Goal: Information Seeking & Learning: Check status

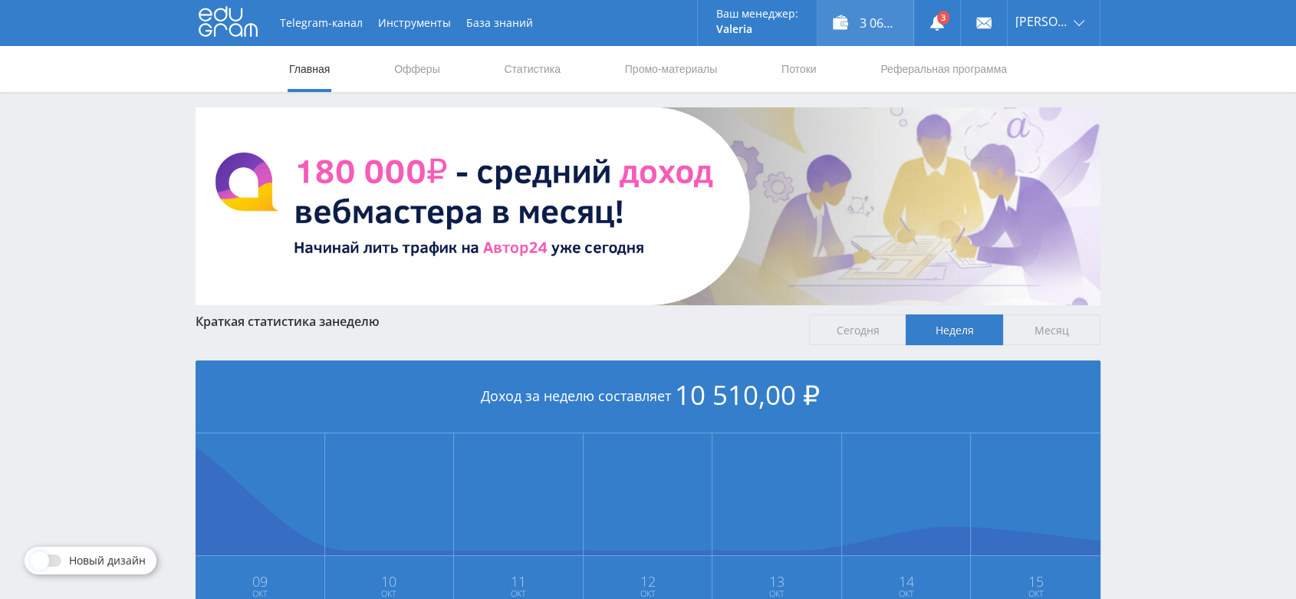
click at [884, 20] on div "3 061,00 ₽" at bounding box center [865, 23] width 96 height 46
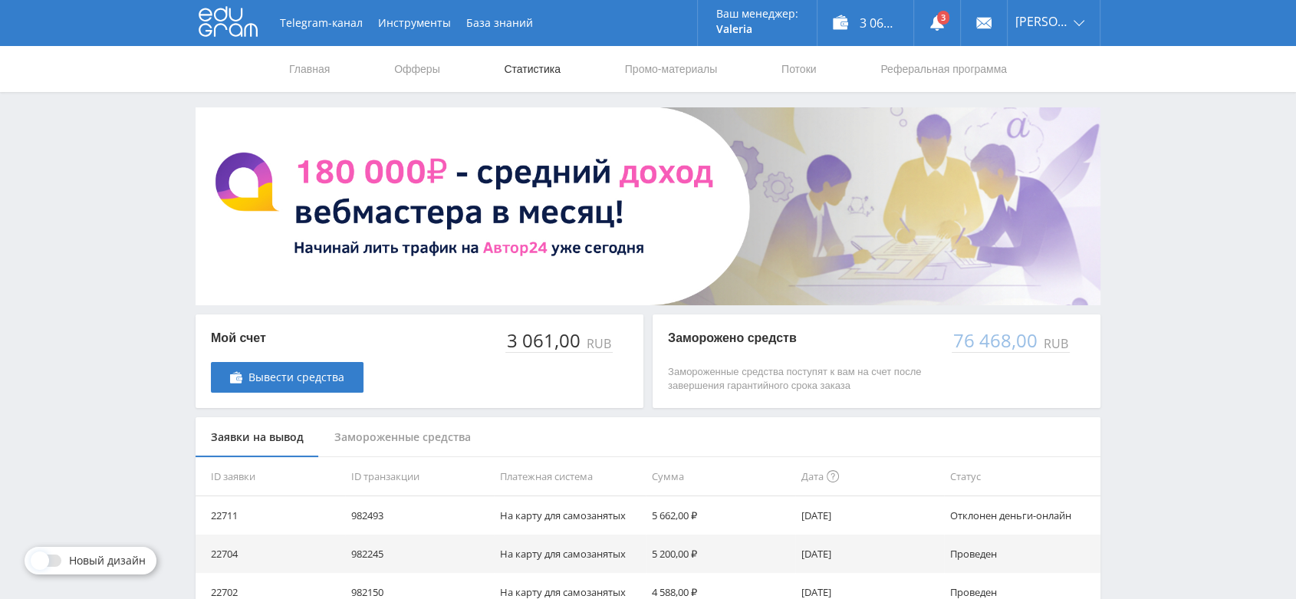
click at [540, 66] on link "Статистика" at bounding box center [532, 69] width 60 height 46
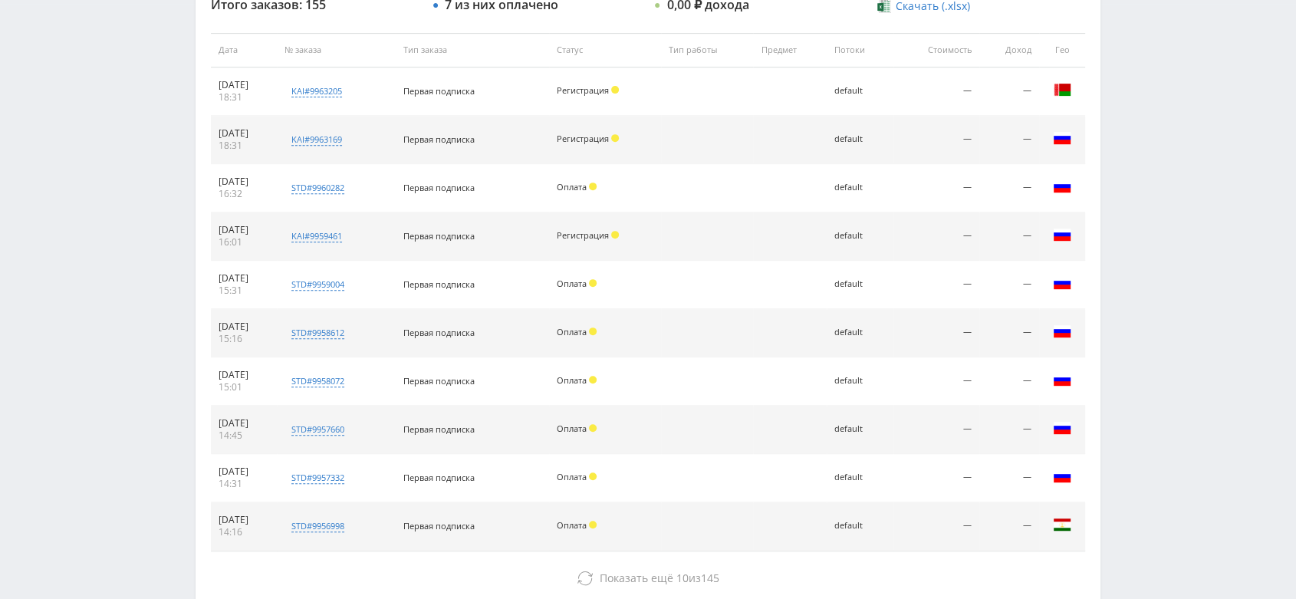
scroll to position [687, 0]
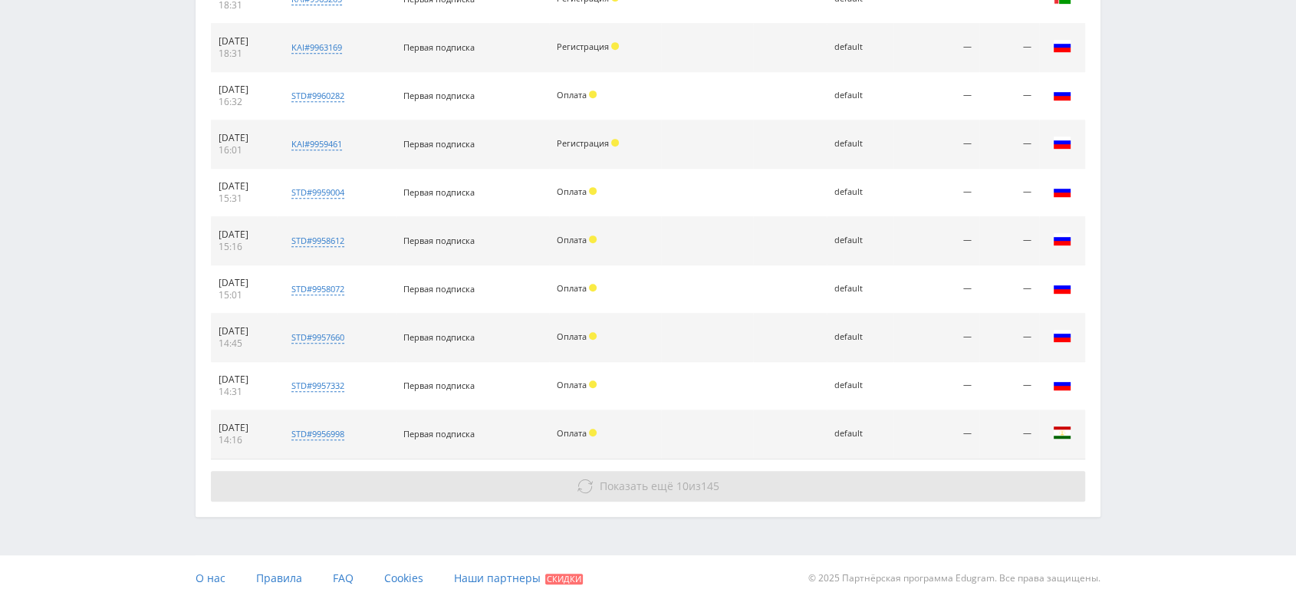
click at [715, 487] on span "145" at bounding box center [710, 485] width 18 height 15
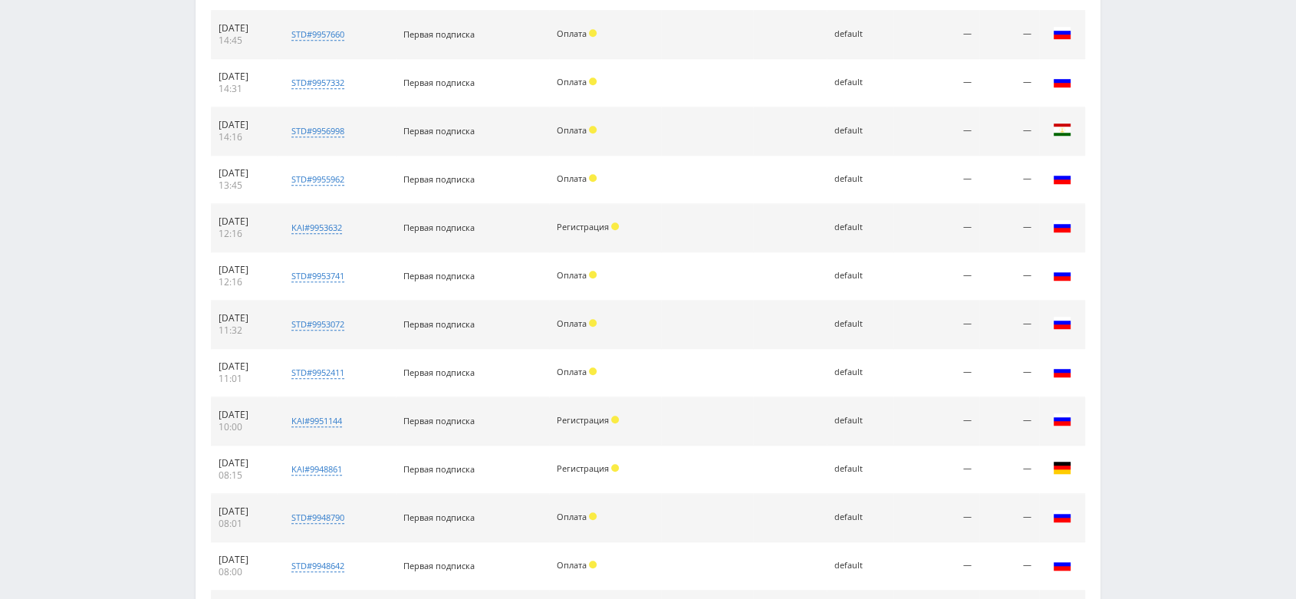
scroll to position [1169, 0]
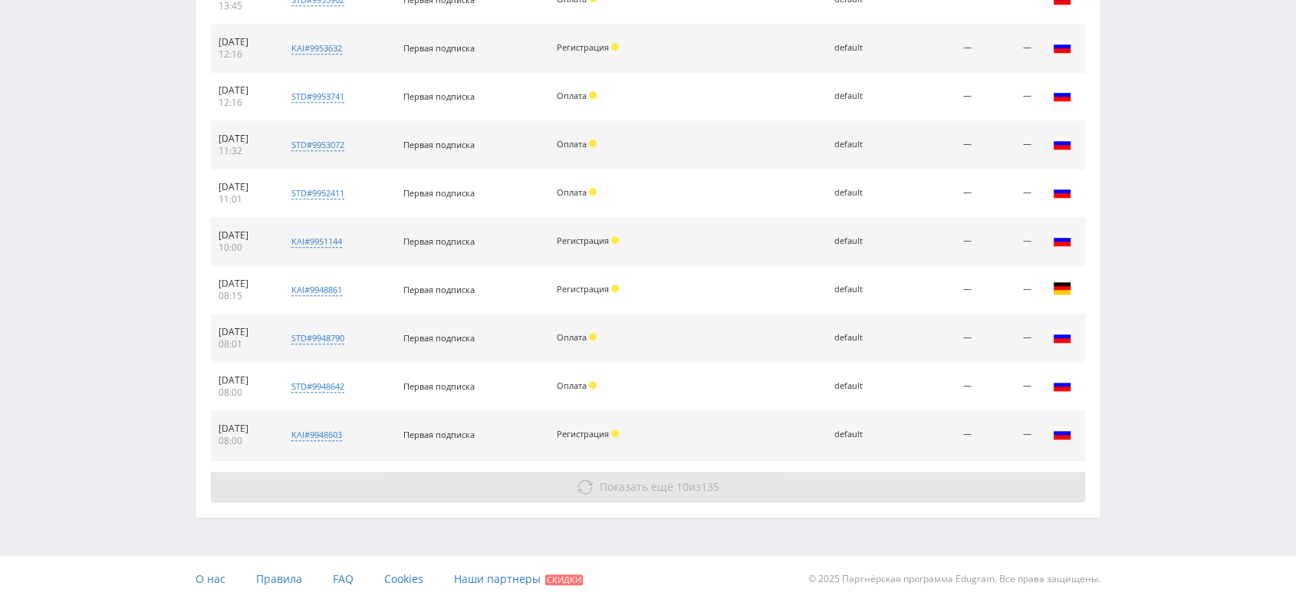
click at [681, 480] on span "10" at bounding box center [682, 486] width 12 height 15
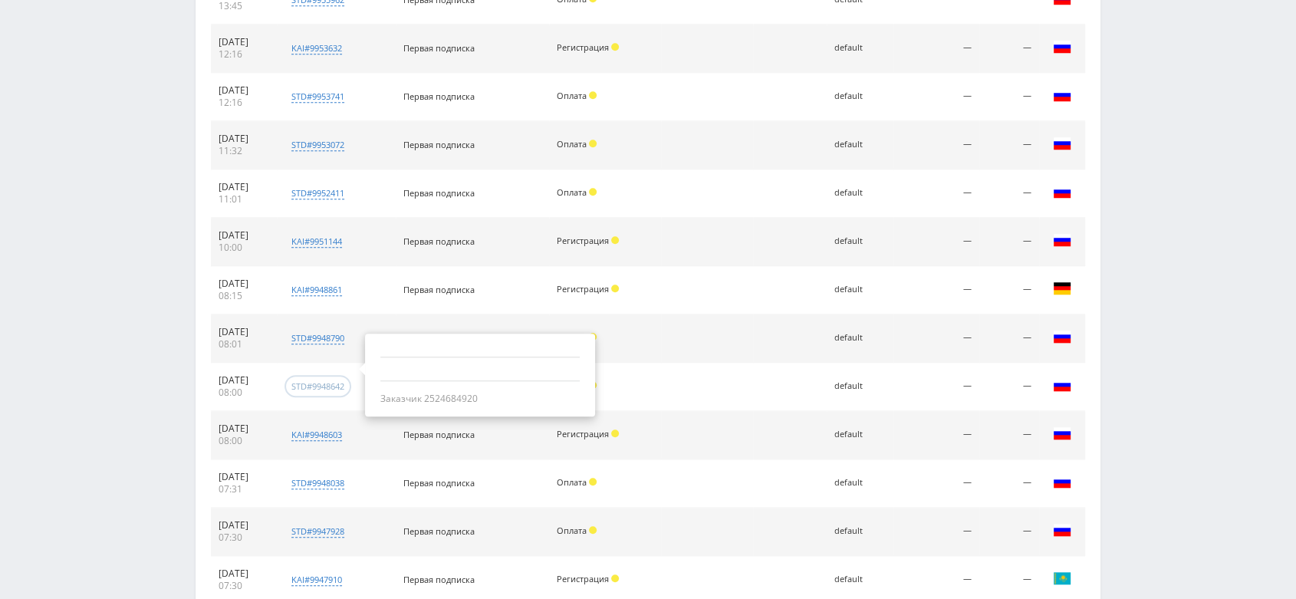
click at [334, 383] on div "std#9948642" at bounding box center [317, 385] width 53 height 11
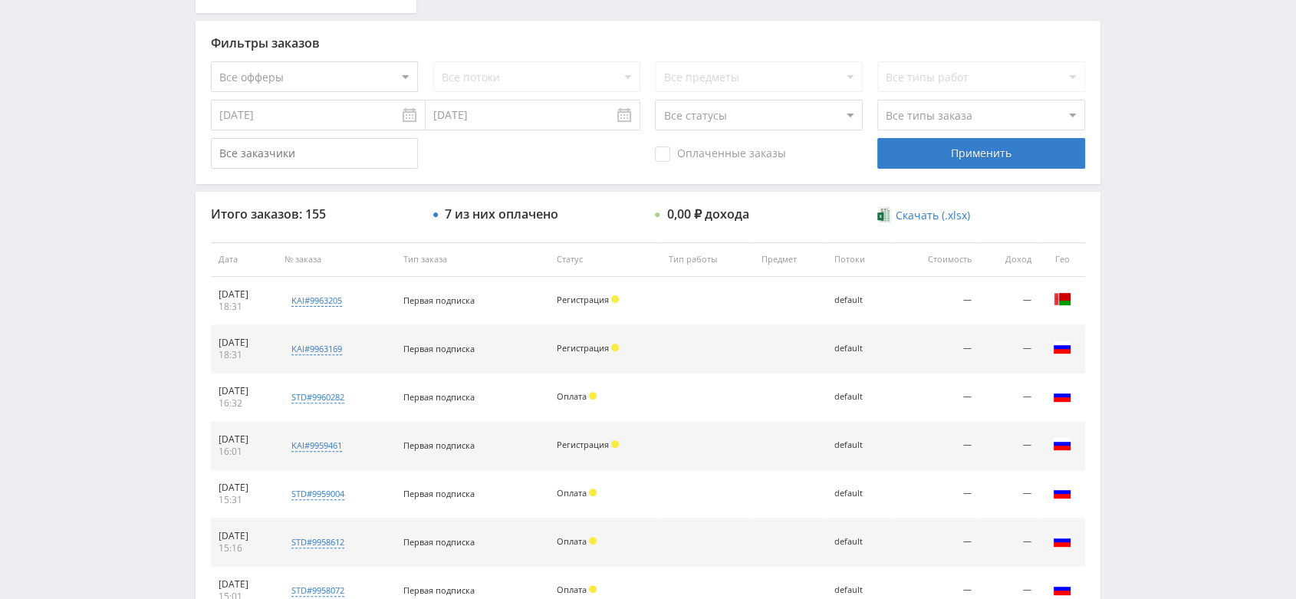
scroll to position [0, 0]
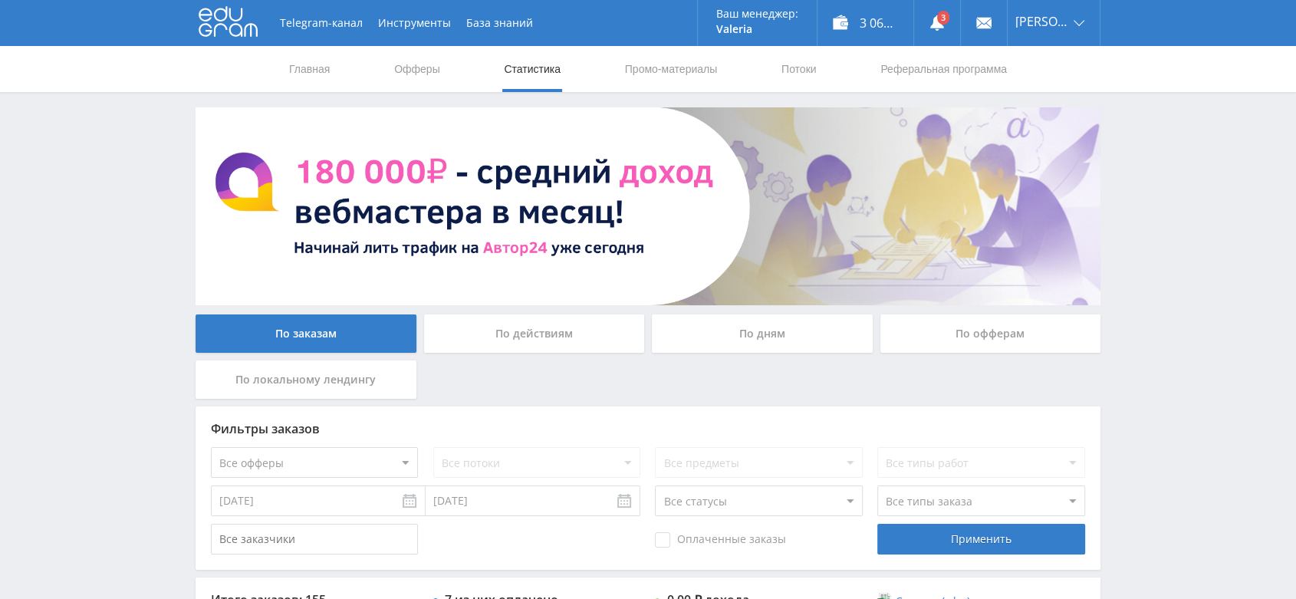
click at [400, 462] on select "Все офферы MyStylus MyStylus - Revshare Кэмп Studybay Автор24 Studybay [GEOGRAP…" at bounding box center [314, 462] width 207 height 31
select select "376"
click at [963, 544] on div "Применить" at bounding box center [980, 539] width 207 height 31
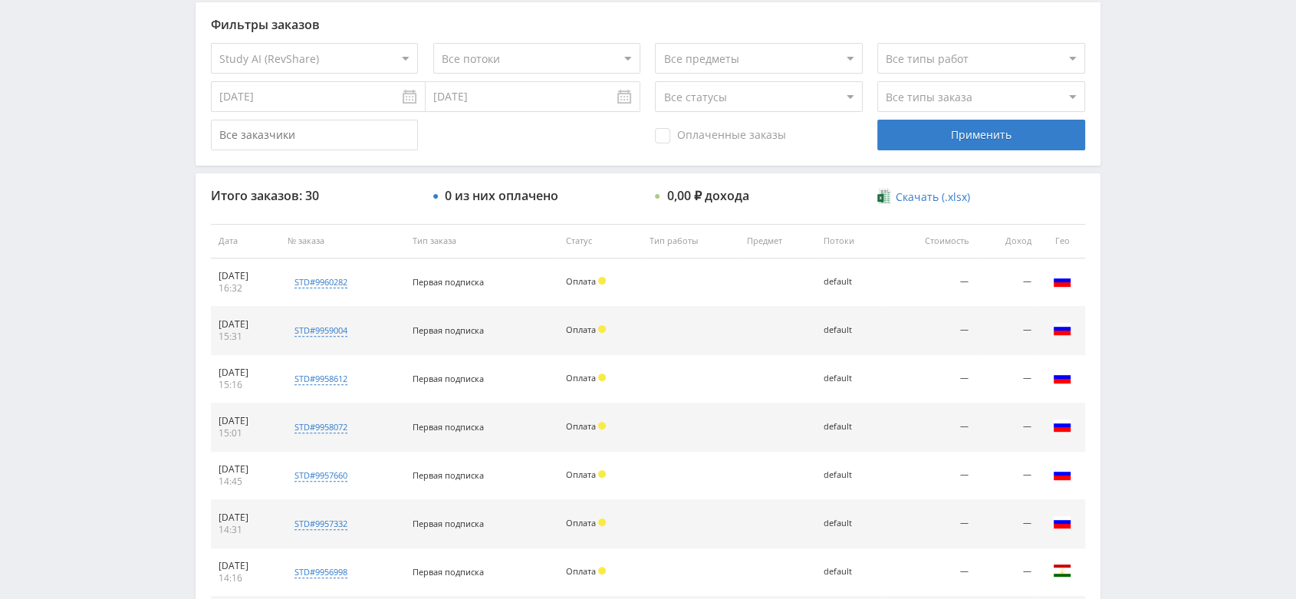
scroll to position [687, 0]
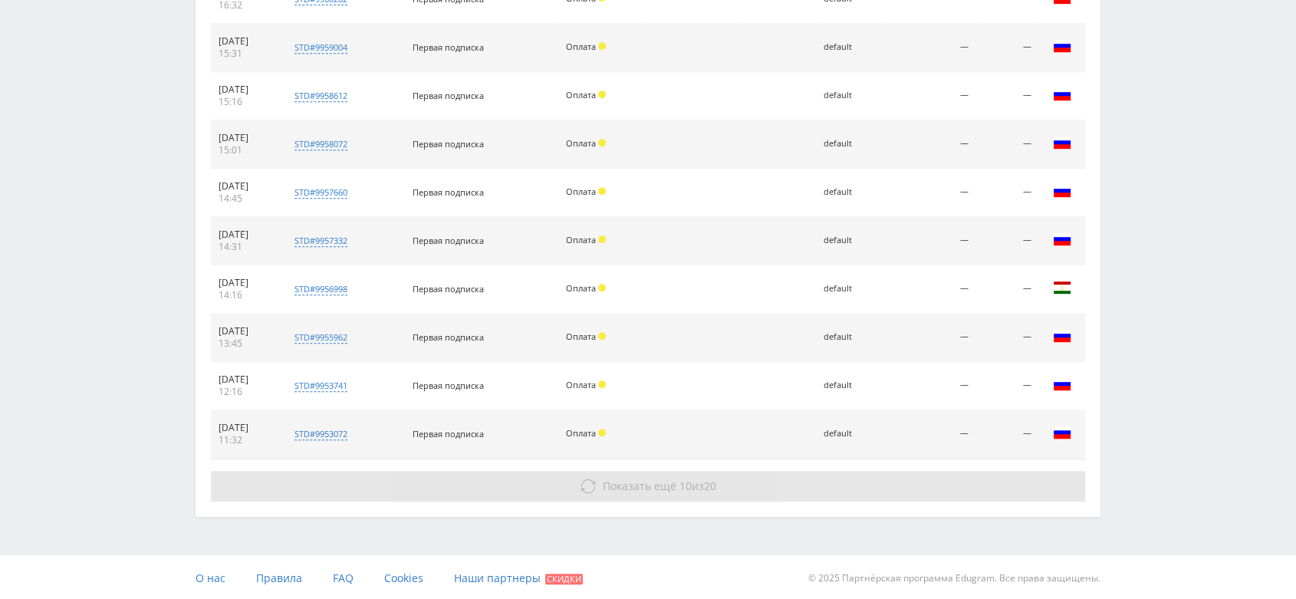
click at [696, 495] on button "Показать ещё 10 из 20" at bounding box center [648, 486] width 874 height 31
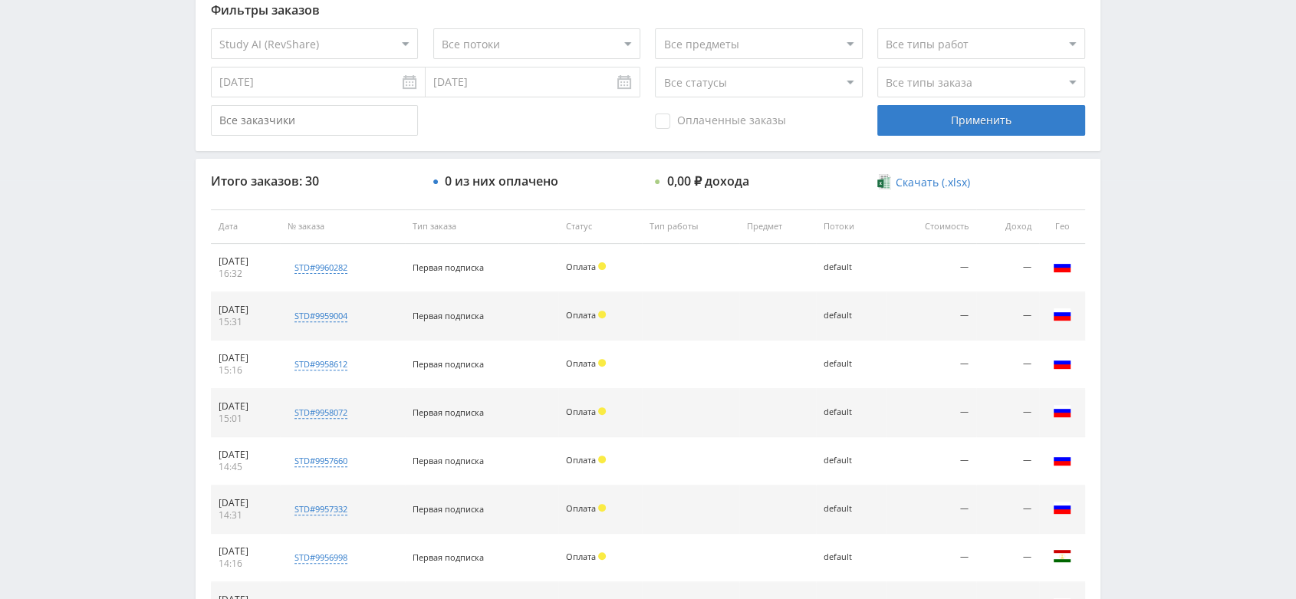
scroll to position [382, 0]
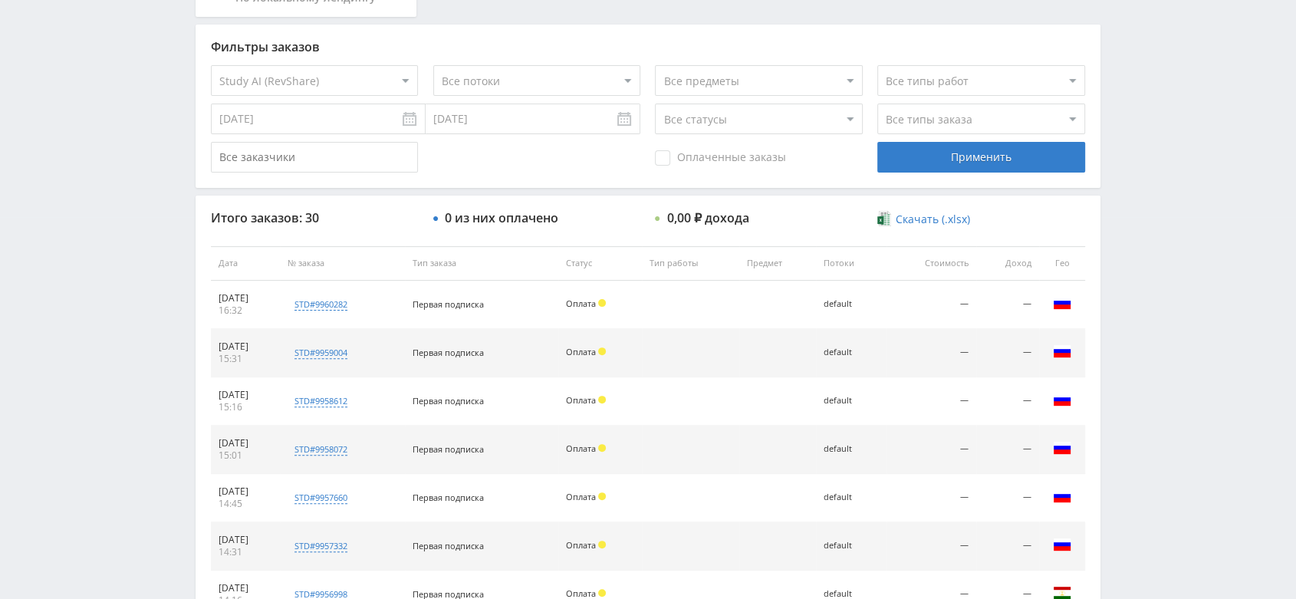
click at [400, 80] on select "Все офферы MyStylus MyStylus - Revshare Кэмп Studybay Автор24 Studybay [GEOGRAP…" at bounding box center [314, 80] width 207 height 31
click at [1165, 422] on div "Telegram-канал Инструменты База знаний Ваш менеджер: [PERSON_NAME] [PERSON_NAME…" at bounding box center [648, 503] width 1296 height 1771
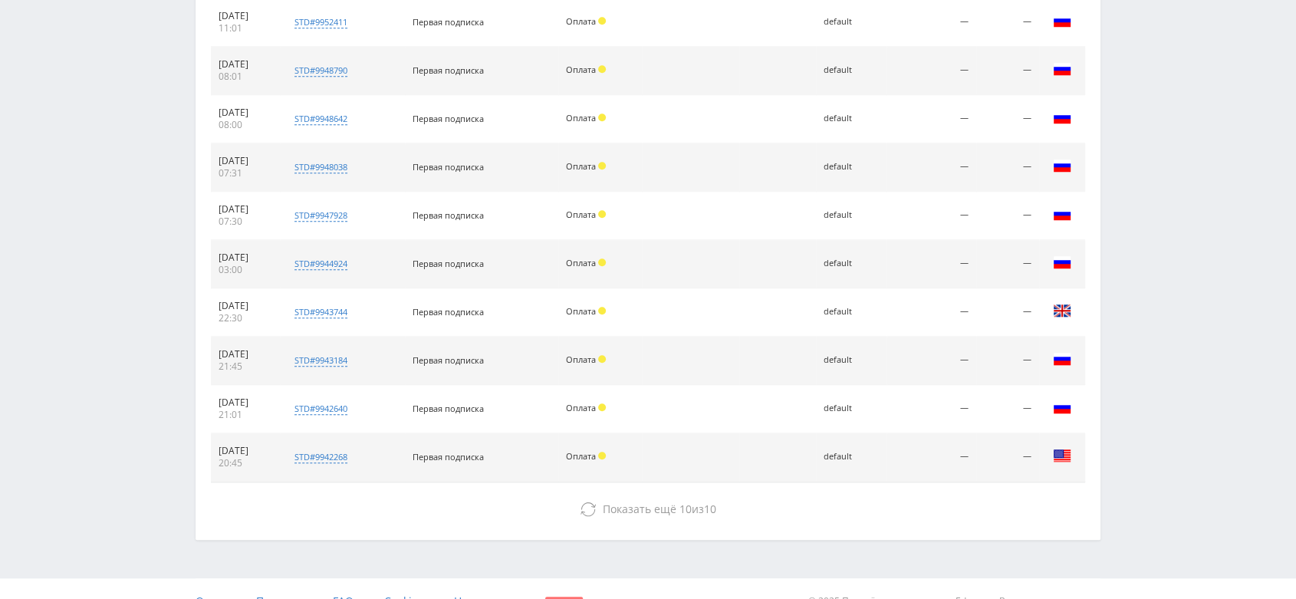
scroll to position [1169, 0]
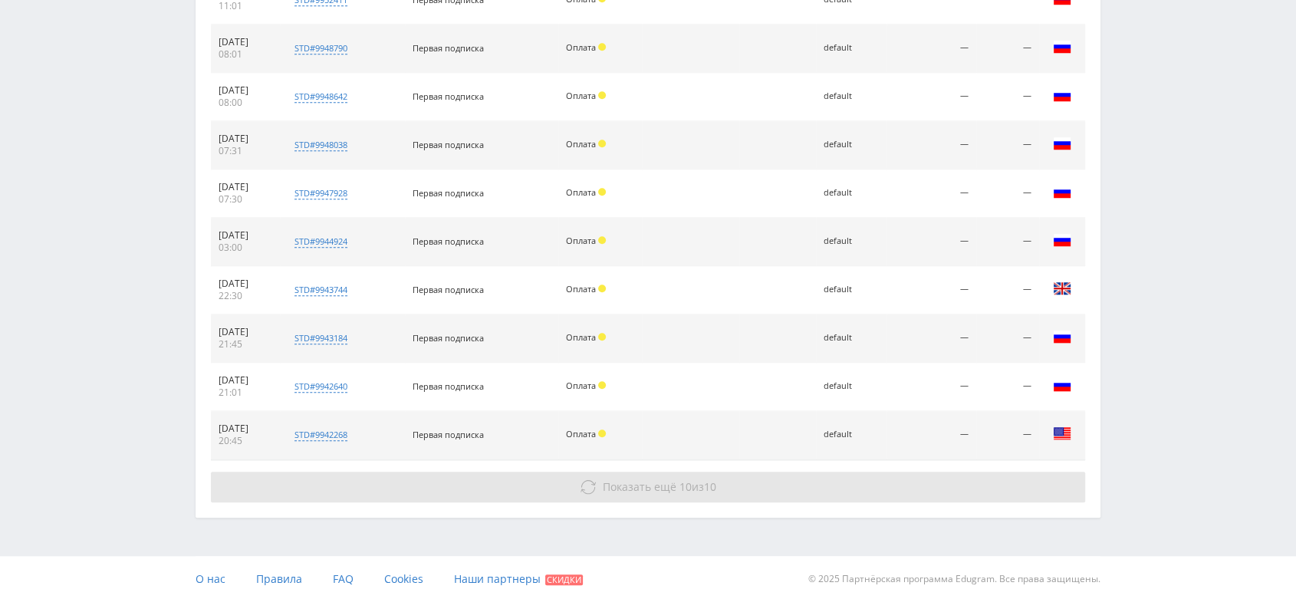
click at [768, 488] on button "Показать ещё 10 из 10" at bounding box center [648, 486] width 874 height 31
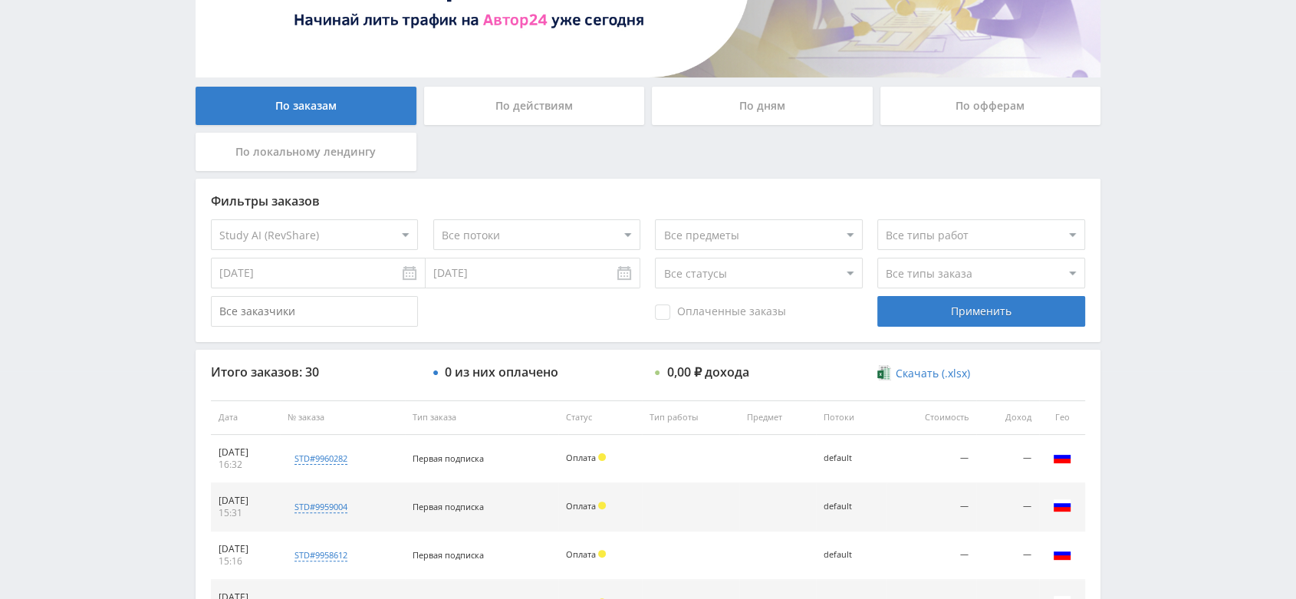
scroll to position [255, 0]
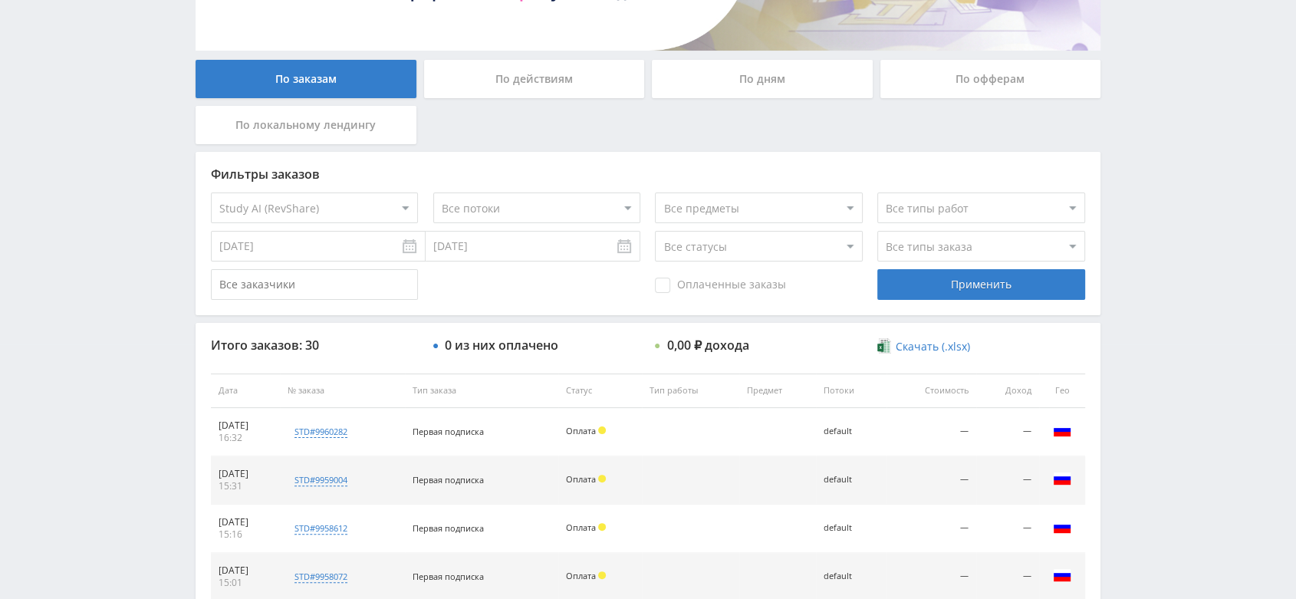
click at [350, 210] on select "Все офферы MyStylus MyStylus - Revshare Кэмп Studybay Автор24 Studybay [GEOGRAP…" at bounding box center [314, 207] width 207 height 31
select select "340"
click at [938, 297] on div "Применить" at bounding box center [980, 284] width 207 height 31
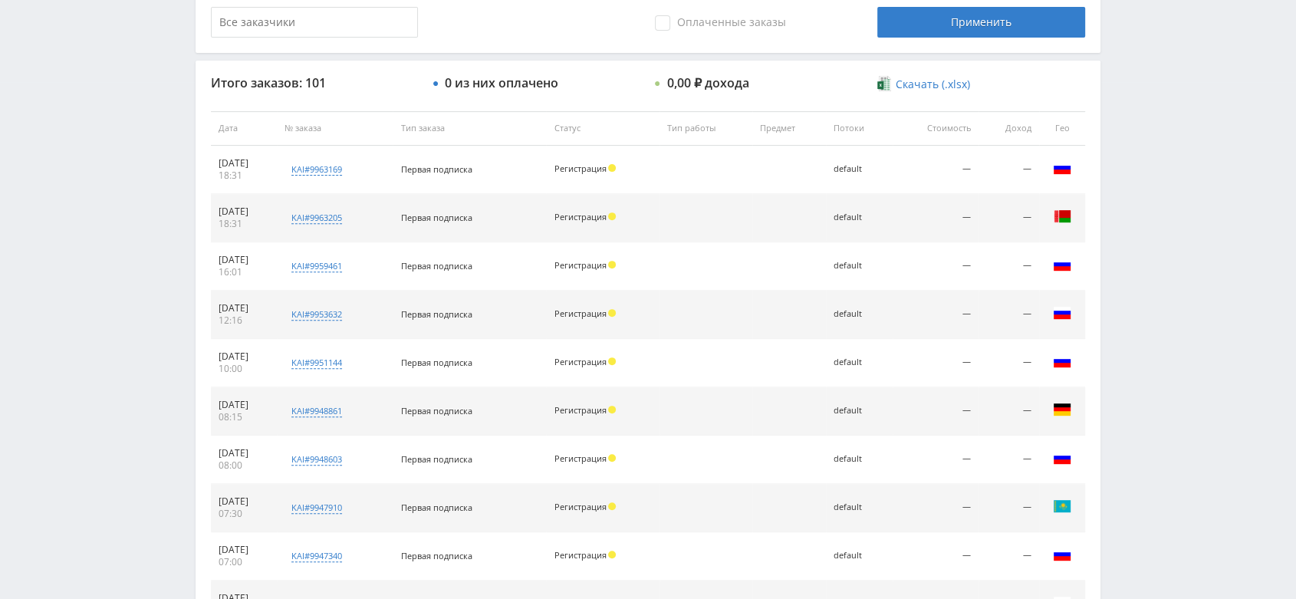
scroll to position [687, 0]
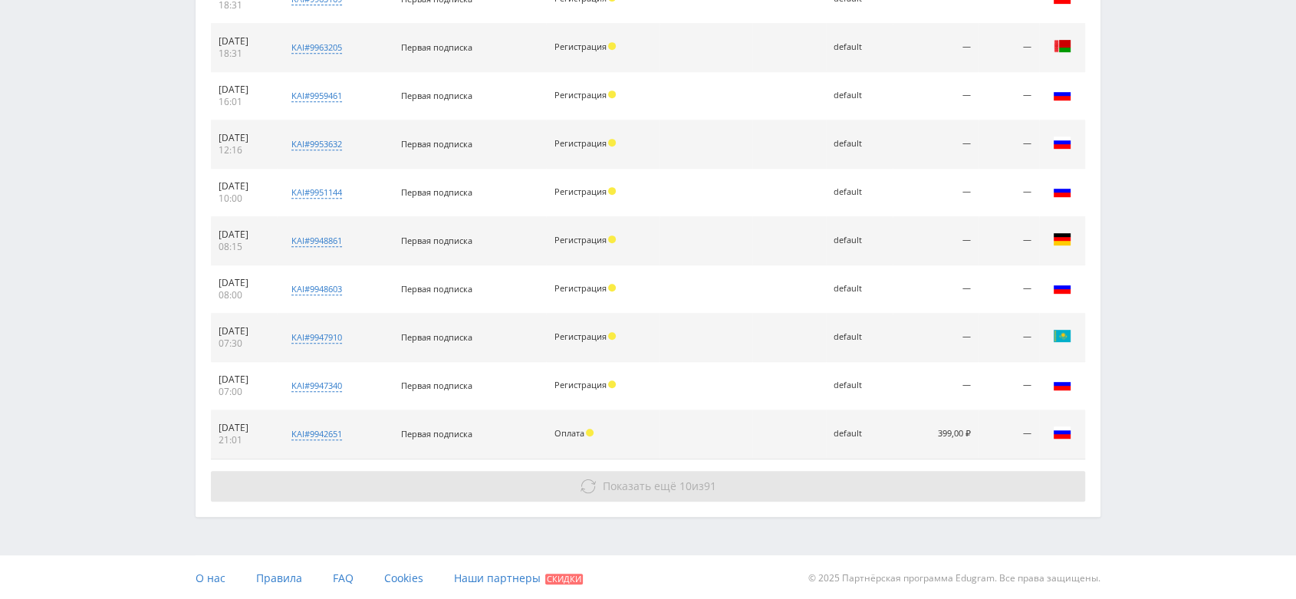
click at [692, 488] on span "Показать ещё 10 из 91" at bounding box center [659, 485] width 113 height 15
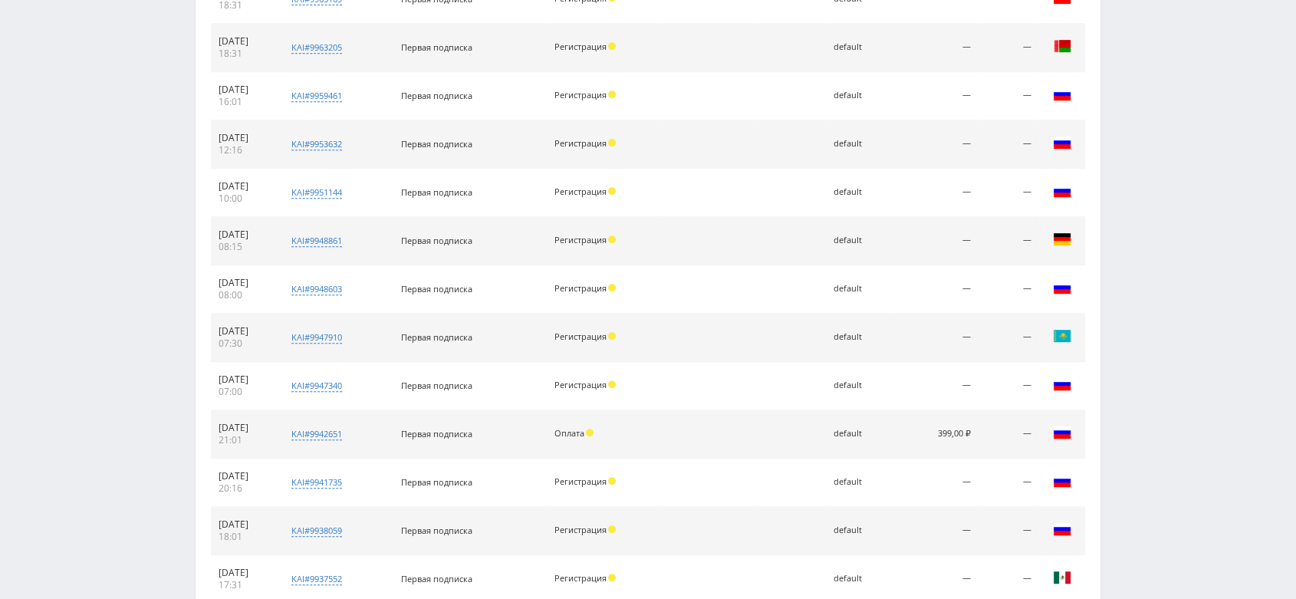
scroll to position [1169, 0]
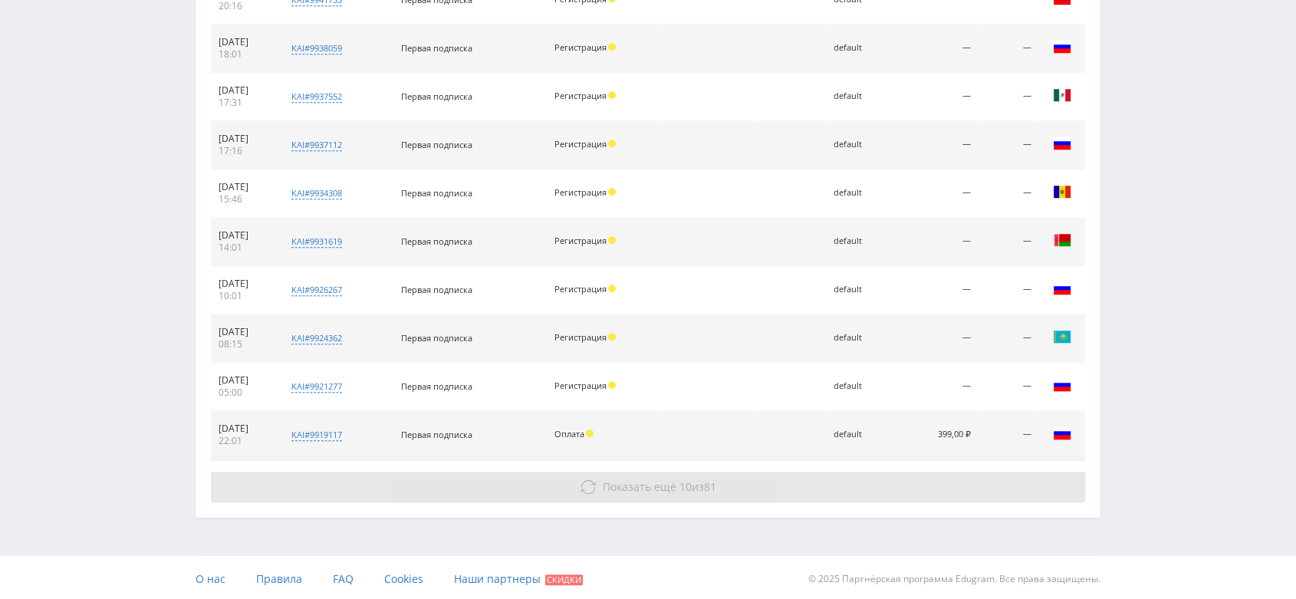
click at [695, 471] on button "Показать ещё 10 из 81" at bounding box center [648, 486] width 874 height 31
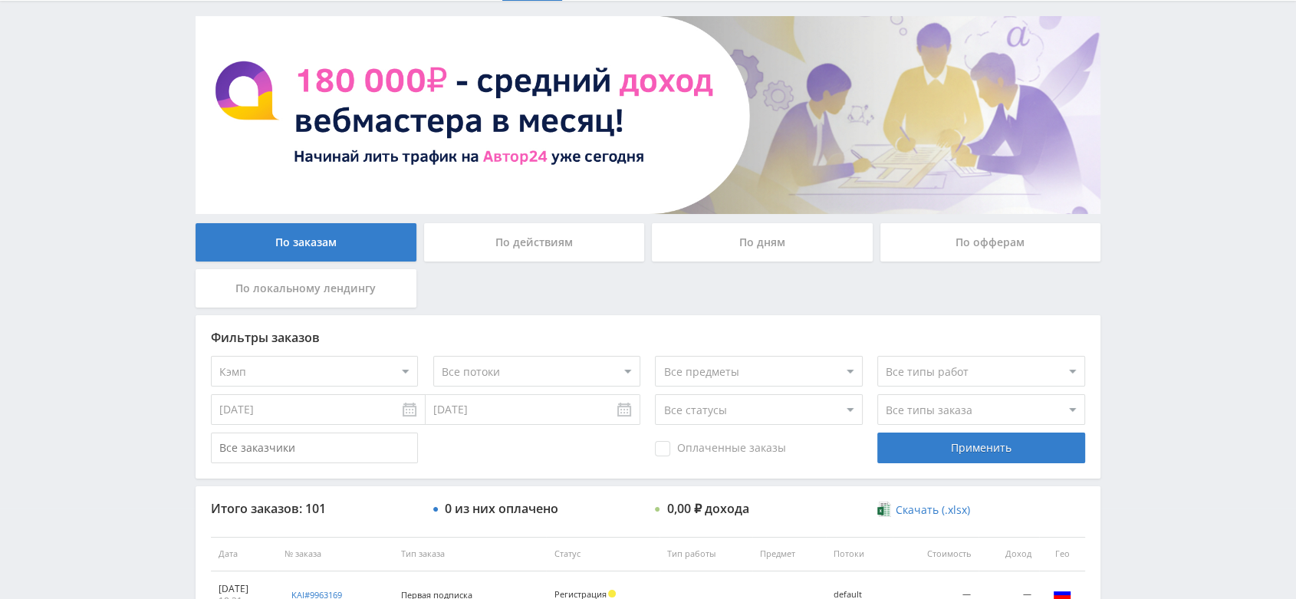
scroll to position [0, 0]
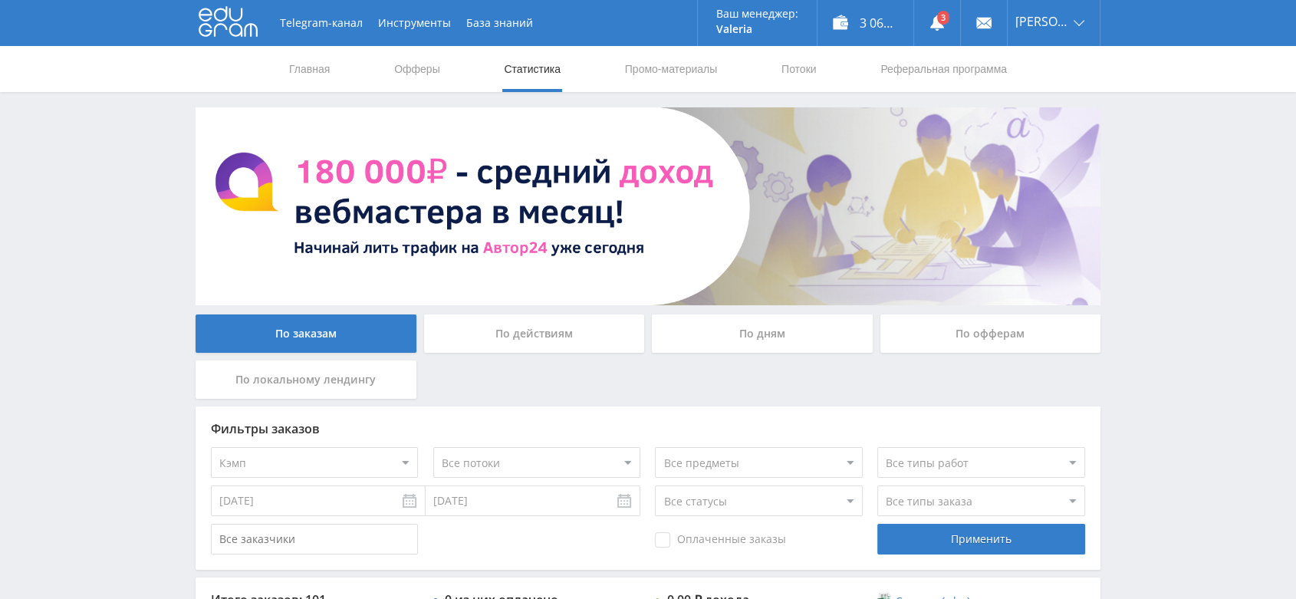
click at [399, 461] on select "Все офферы MyStylus MyStylus - Revshare Кэмп Studybay Автор24 Studybay [GEOGRAP…" at bounding box center [314, 462] width 207 height 31
select select "376"
click at [979, 545] on div "Применить" at bounding box center [980, 539] width 207 height 31
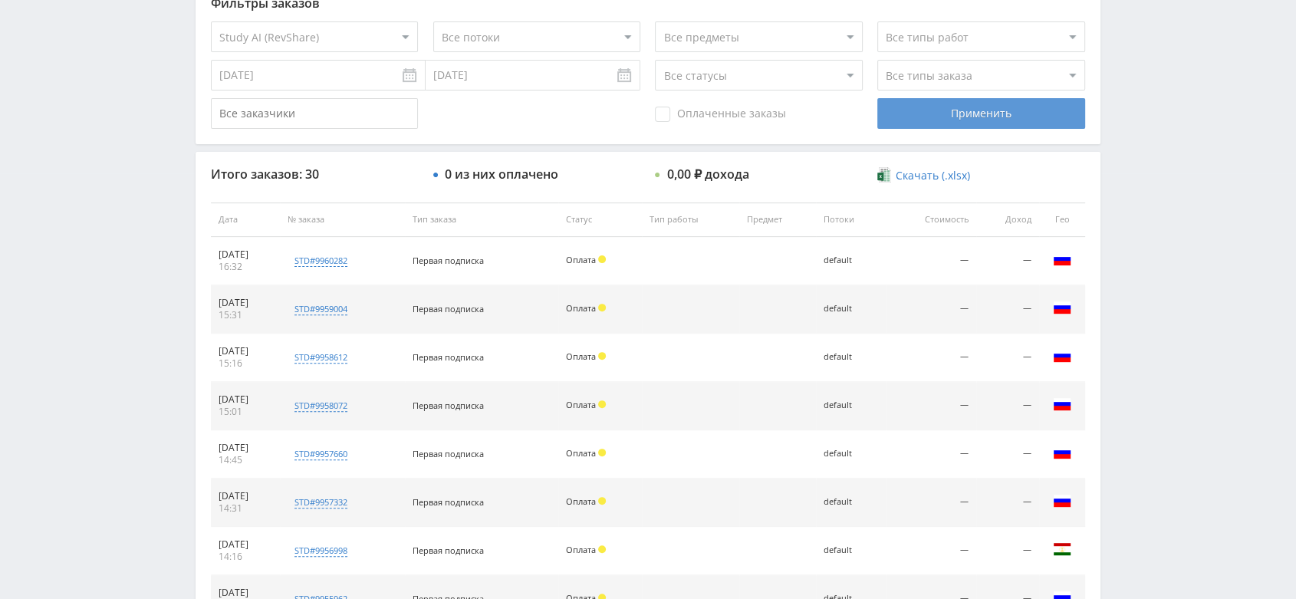
scroll to position [687, 0]
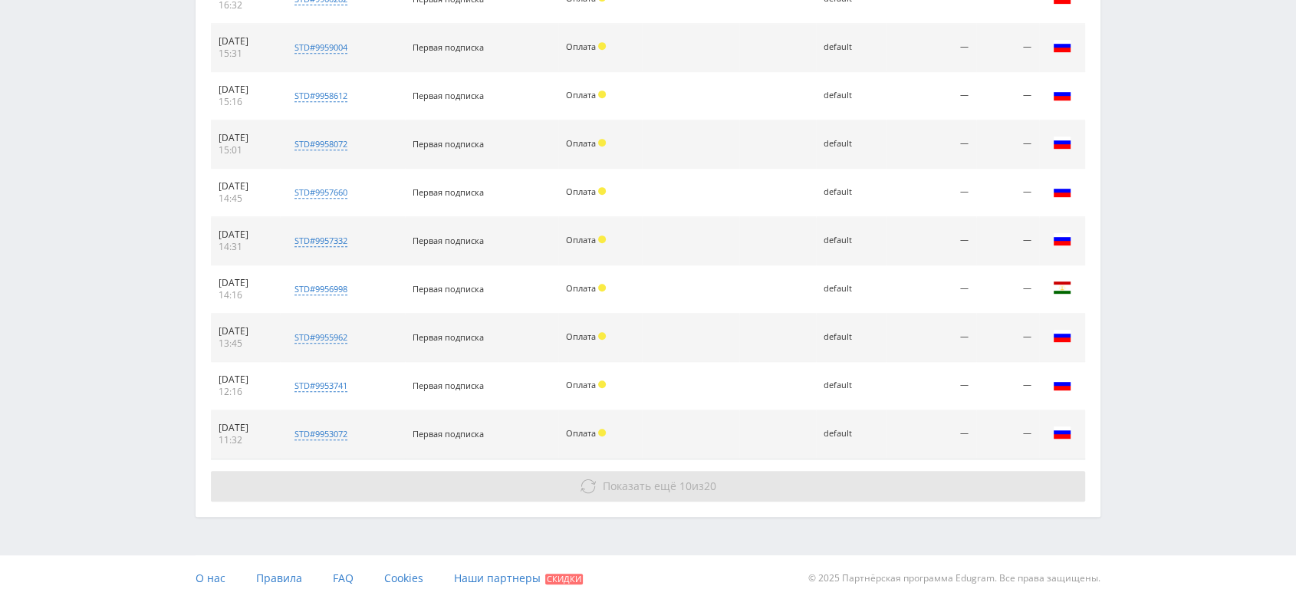
click at [680, 480] on span "10" at bounding box center [685, 485] width 12 height 15
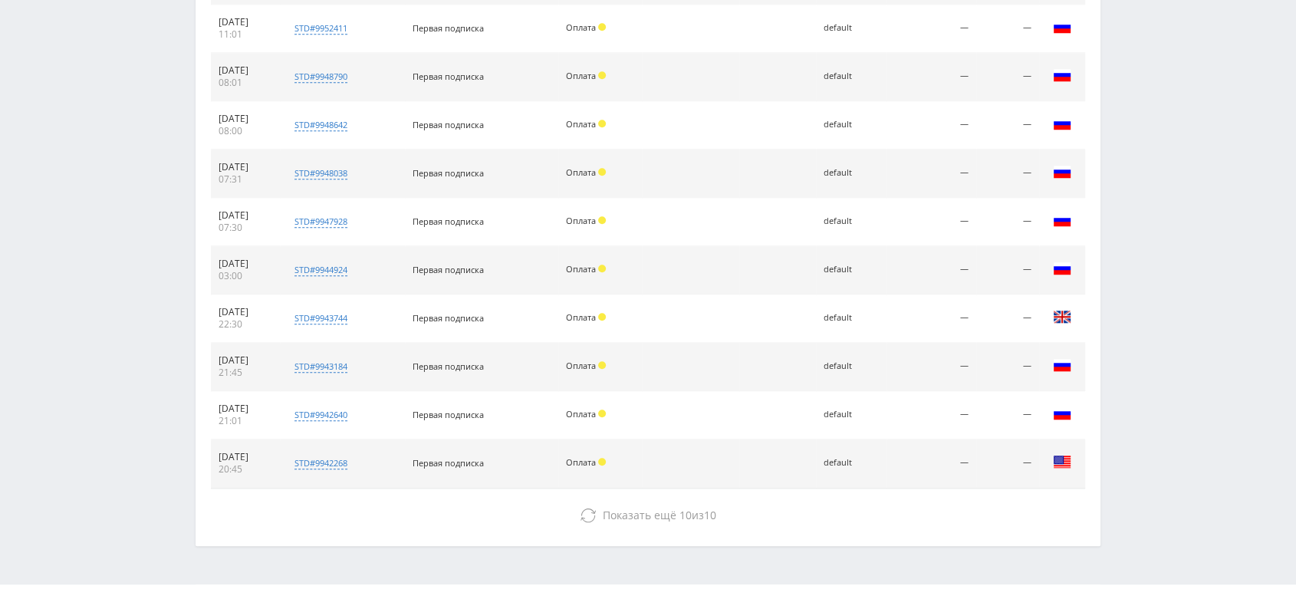
scroll to position [1169, 0]
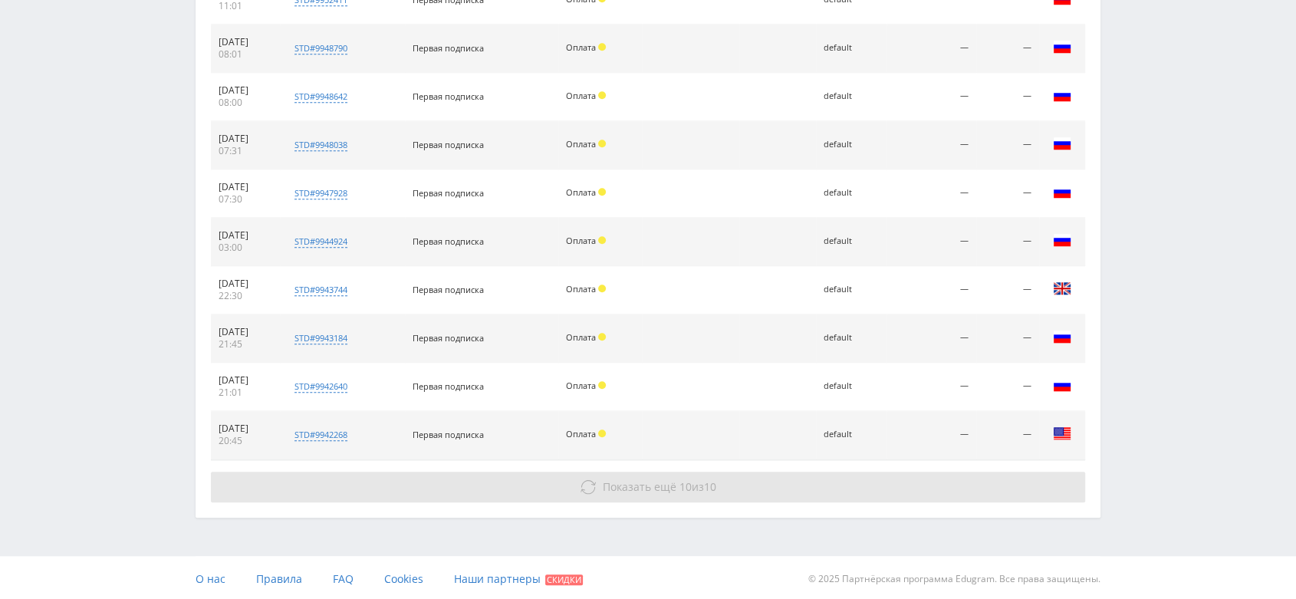
click at [687, 494] on button "Показать ещё 10 из 10" at bounding box center [648, 486] width 874 height 31
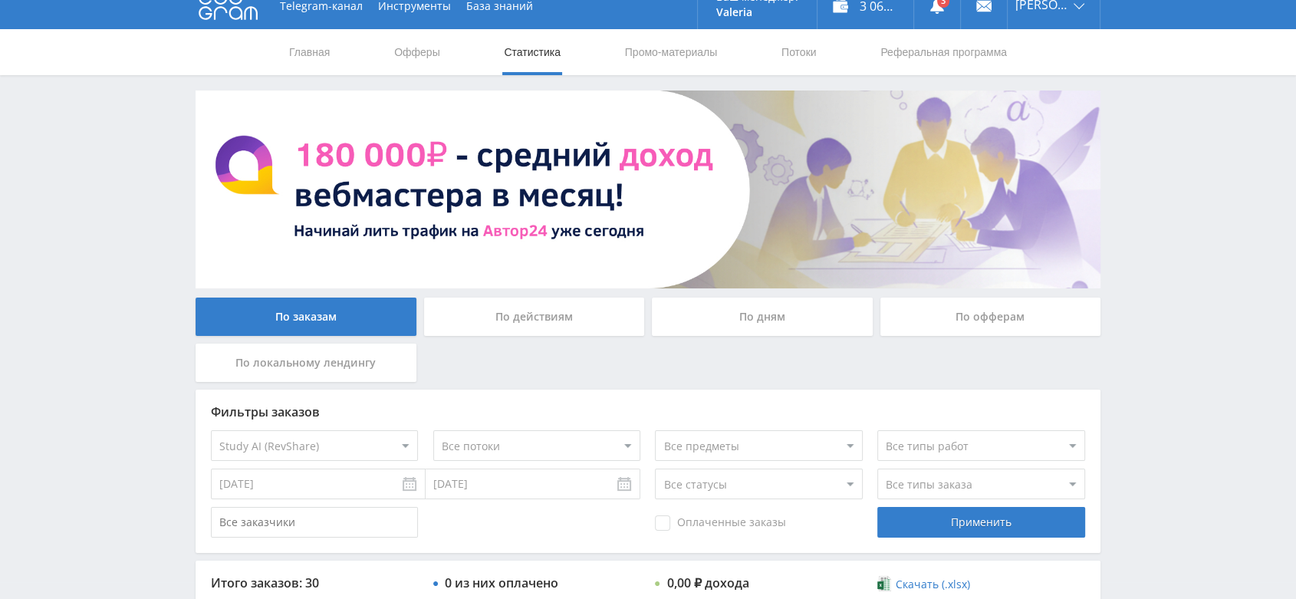
scroll to position [0, 0]
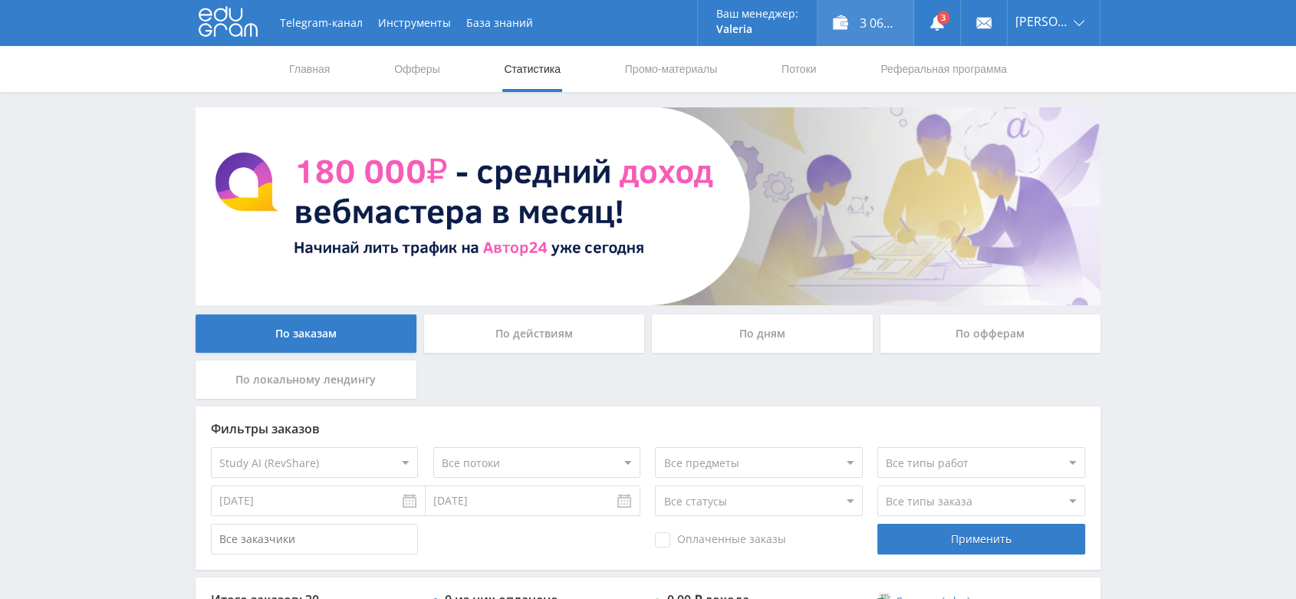
click at [891, 31] on div "3 061,00 ₽" at bounding box center [865, 23] width 96 height 46
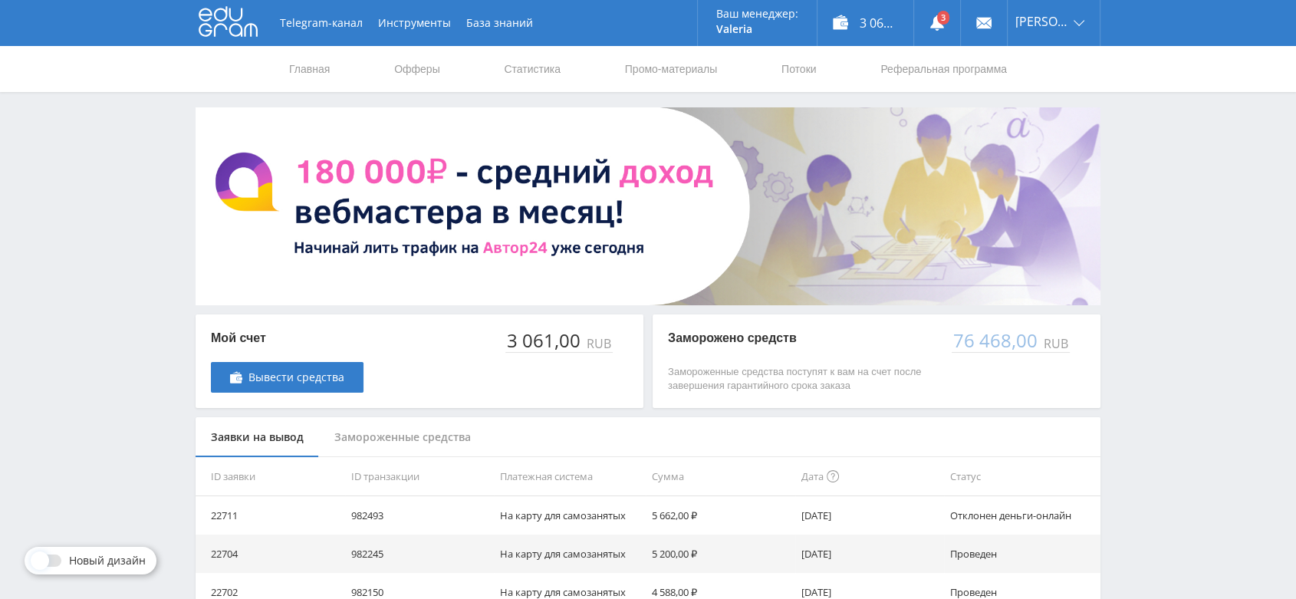
click at [453, 434] on div "Замороженные средства" at bounding box center [402, 437] width 167 height 41
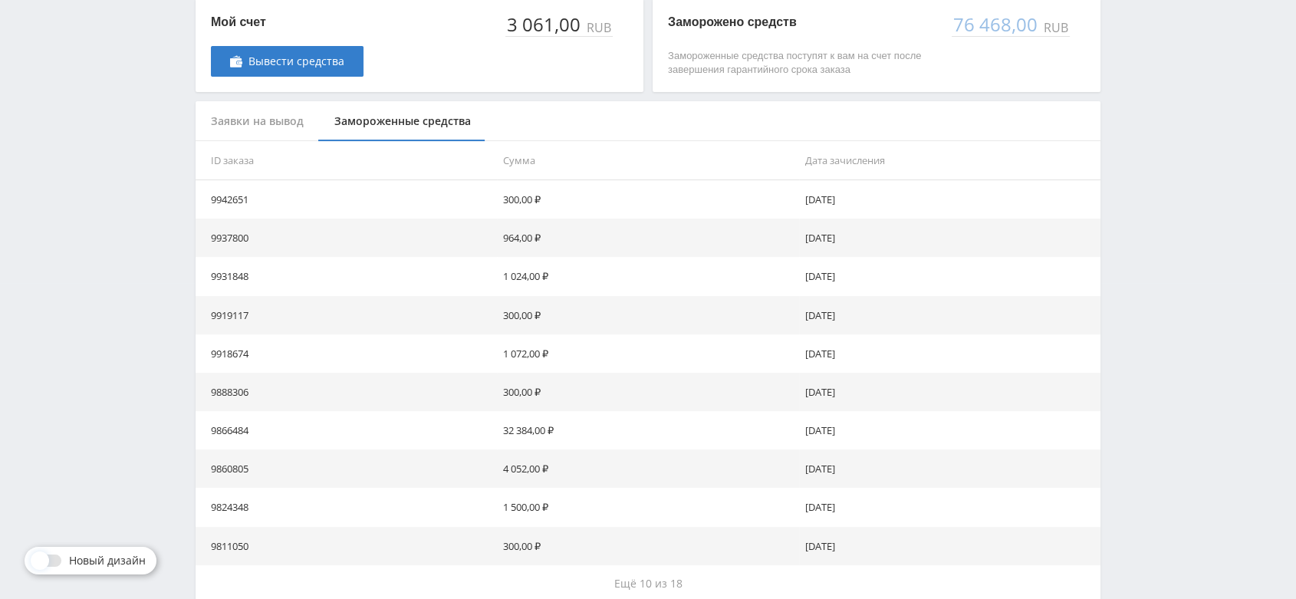
scroll to position [395, 0]
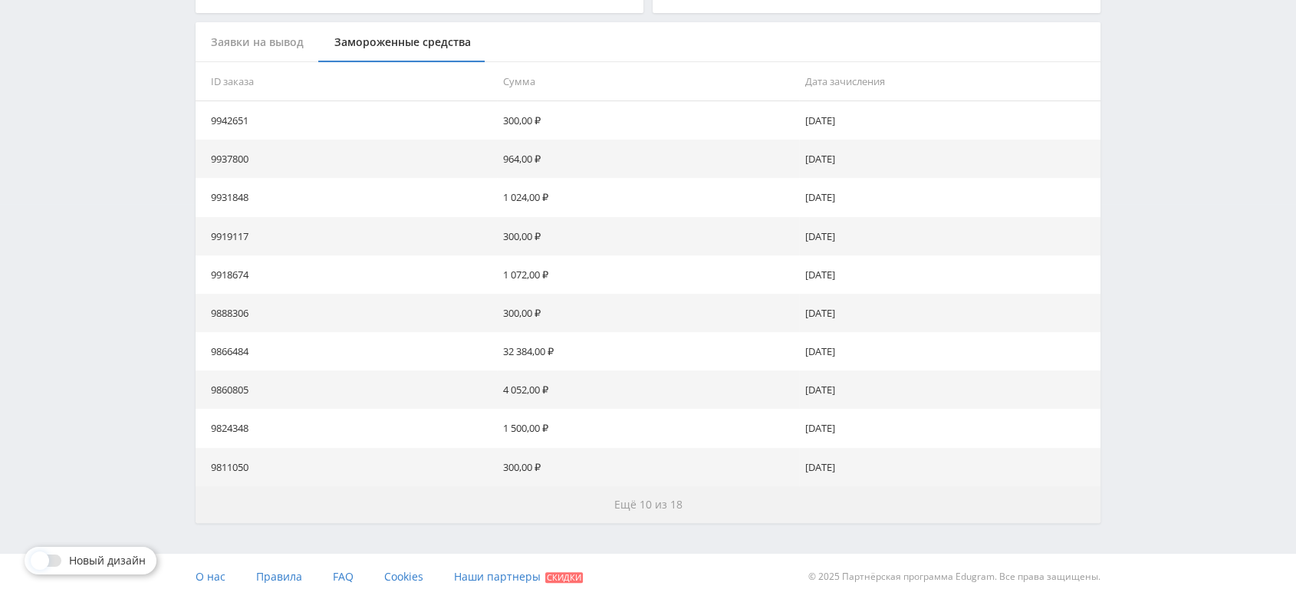
click at [660, 514] on button "Ещё 10 из 18" at bounding box center [647, 504] width 905 height 37
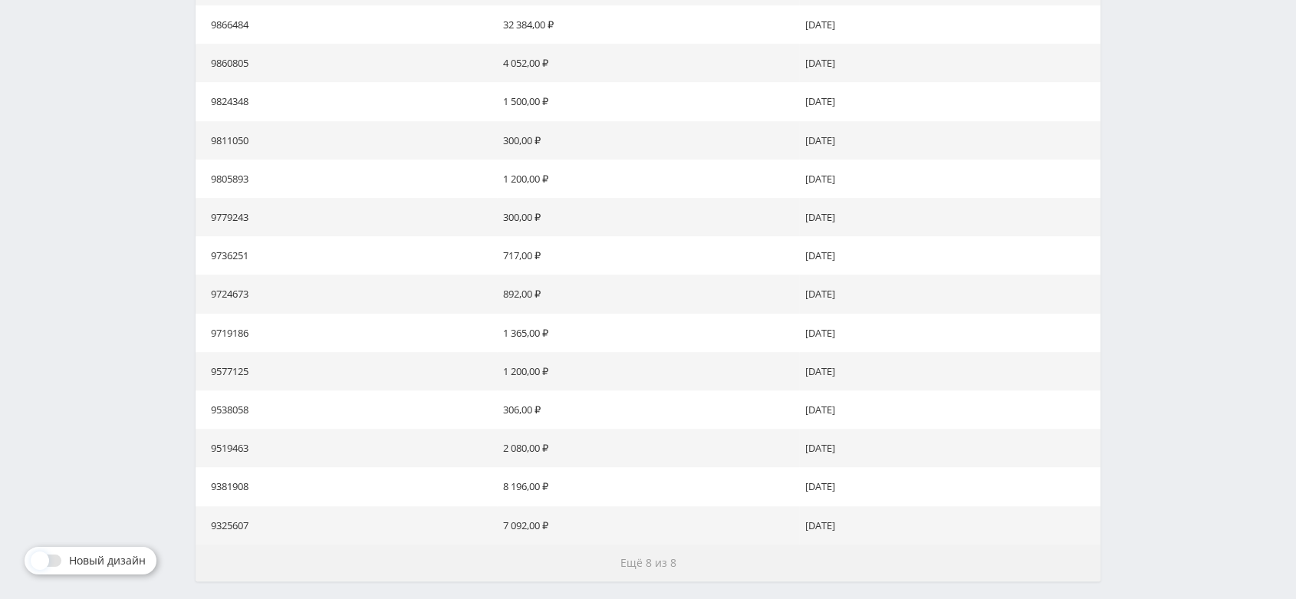
scroll to position [779, 0]
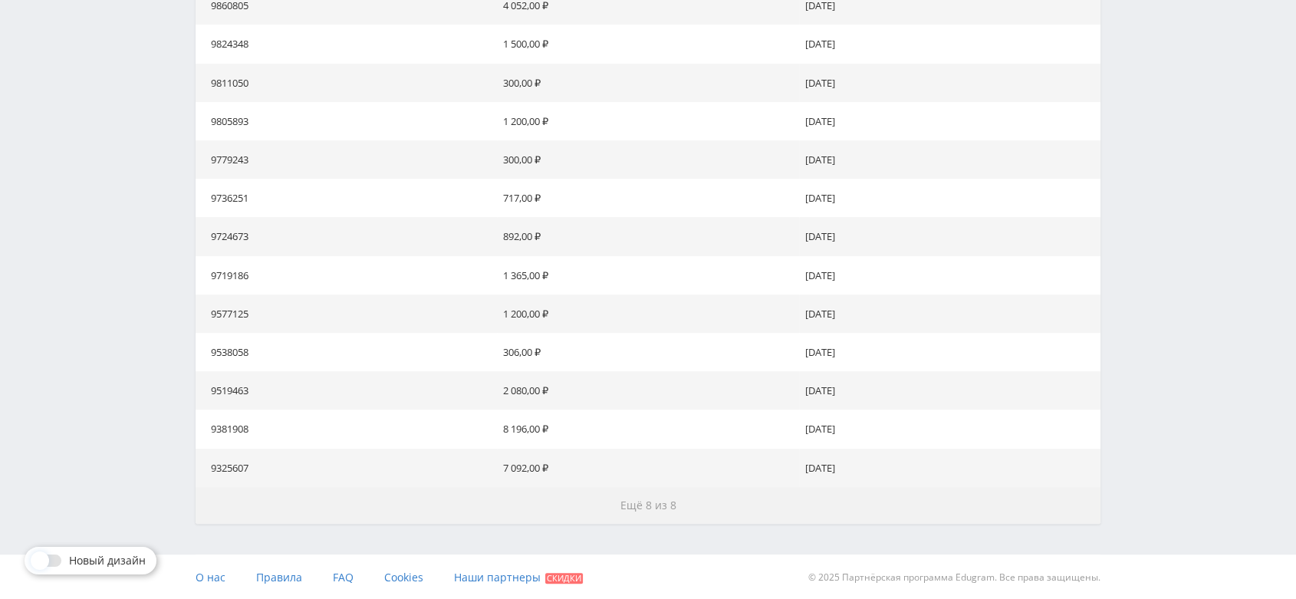
click at [660, 514] on button "Ещё 8 из 8" at bounding box center [647, 505] width 905 height 37
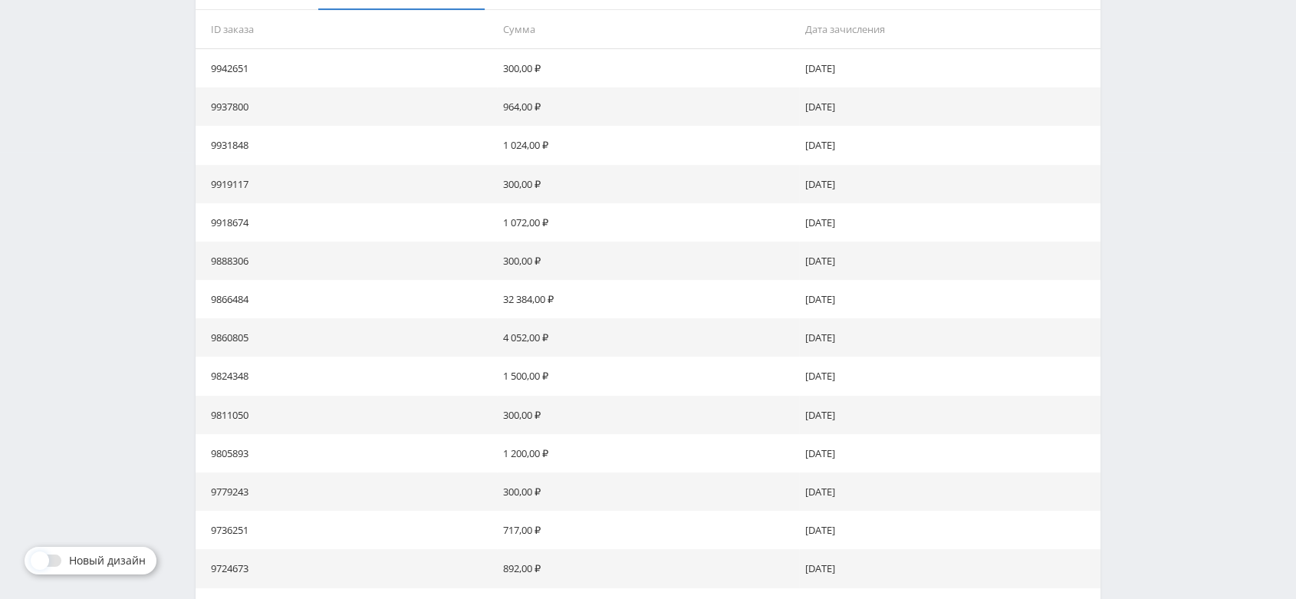
scroll to position [0, 0]
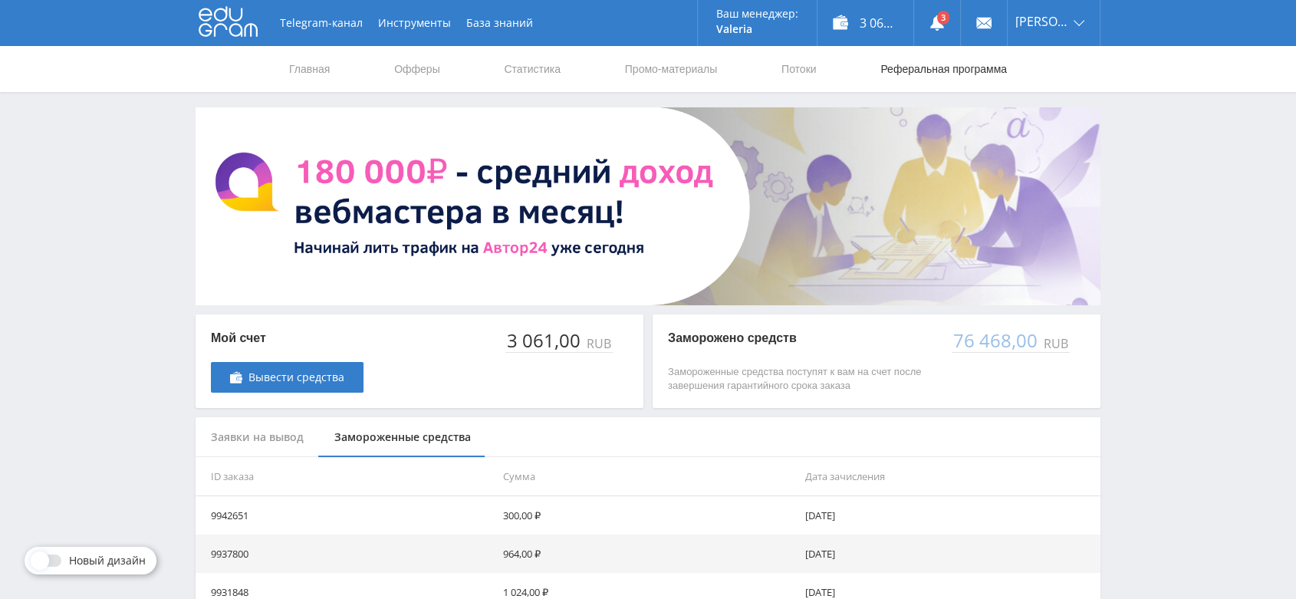
click at [901, 69] on link "Реферальная программа" at bounding box center [944, 69] width 130 height 46
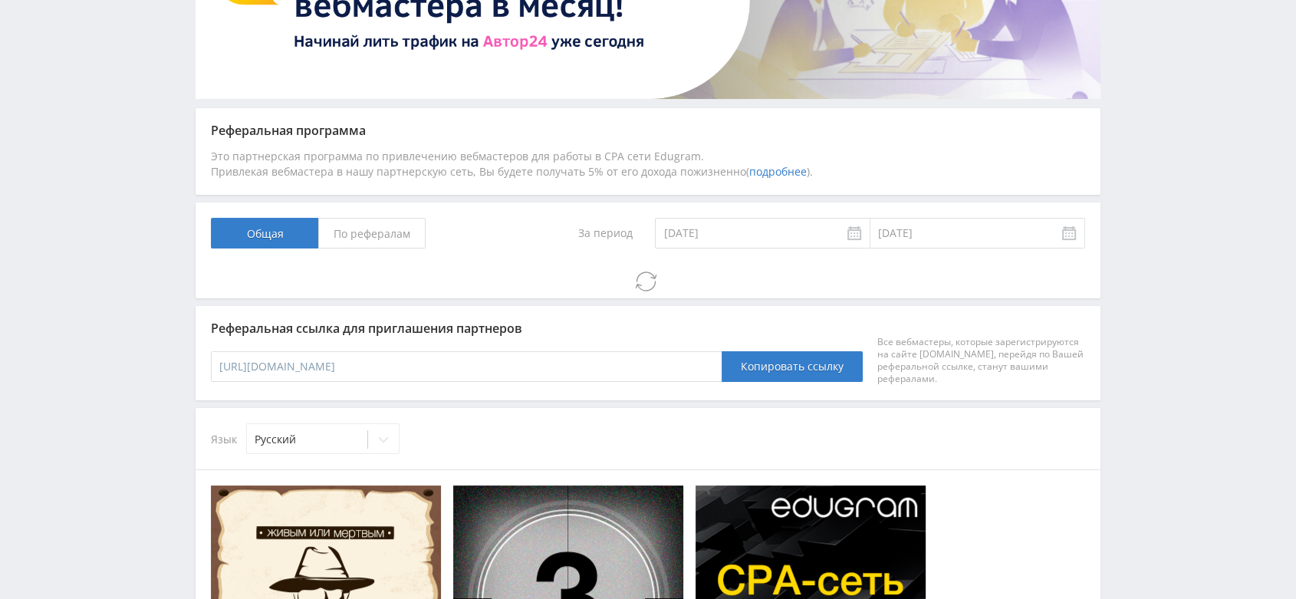
scroll to position [221, 0]
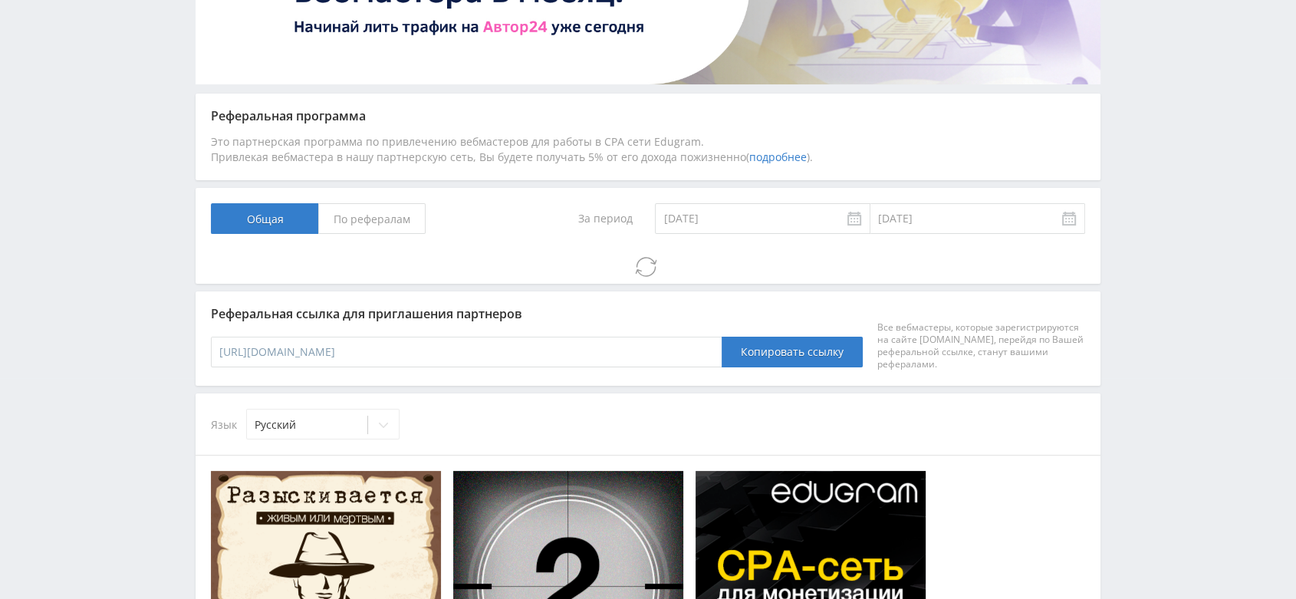
click at [399, 218] on span "По рефералам" at bounding box center [371, 218] width 107 height 31
click at [0, 0] on input "По рефералам" at bounding box center [0, 0] width 0 height 0
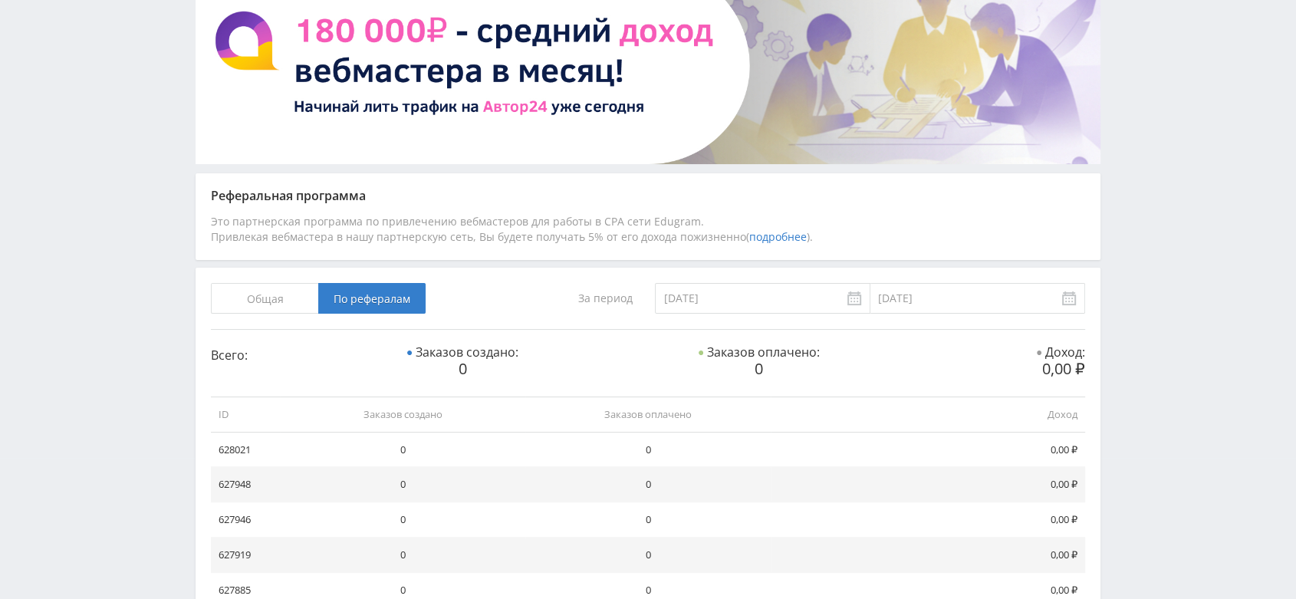
scroll to position [0, 0]
